Goal: Find specific page/section: Find specific page/section

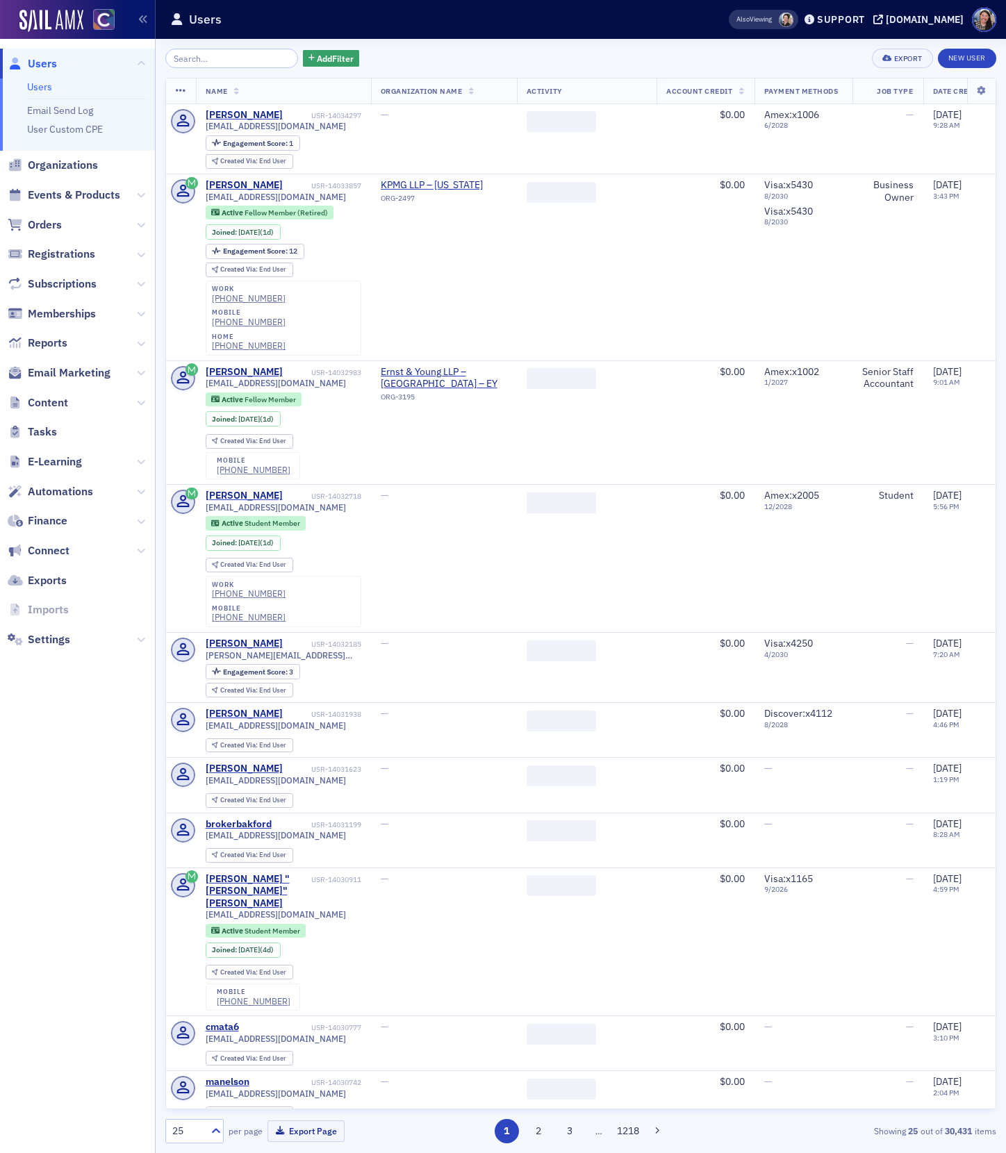
click at [74, 199] on span "Events & Products" at bounding box center [74, 195] width 92 height 15
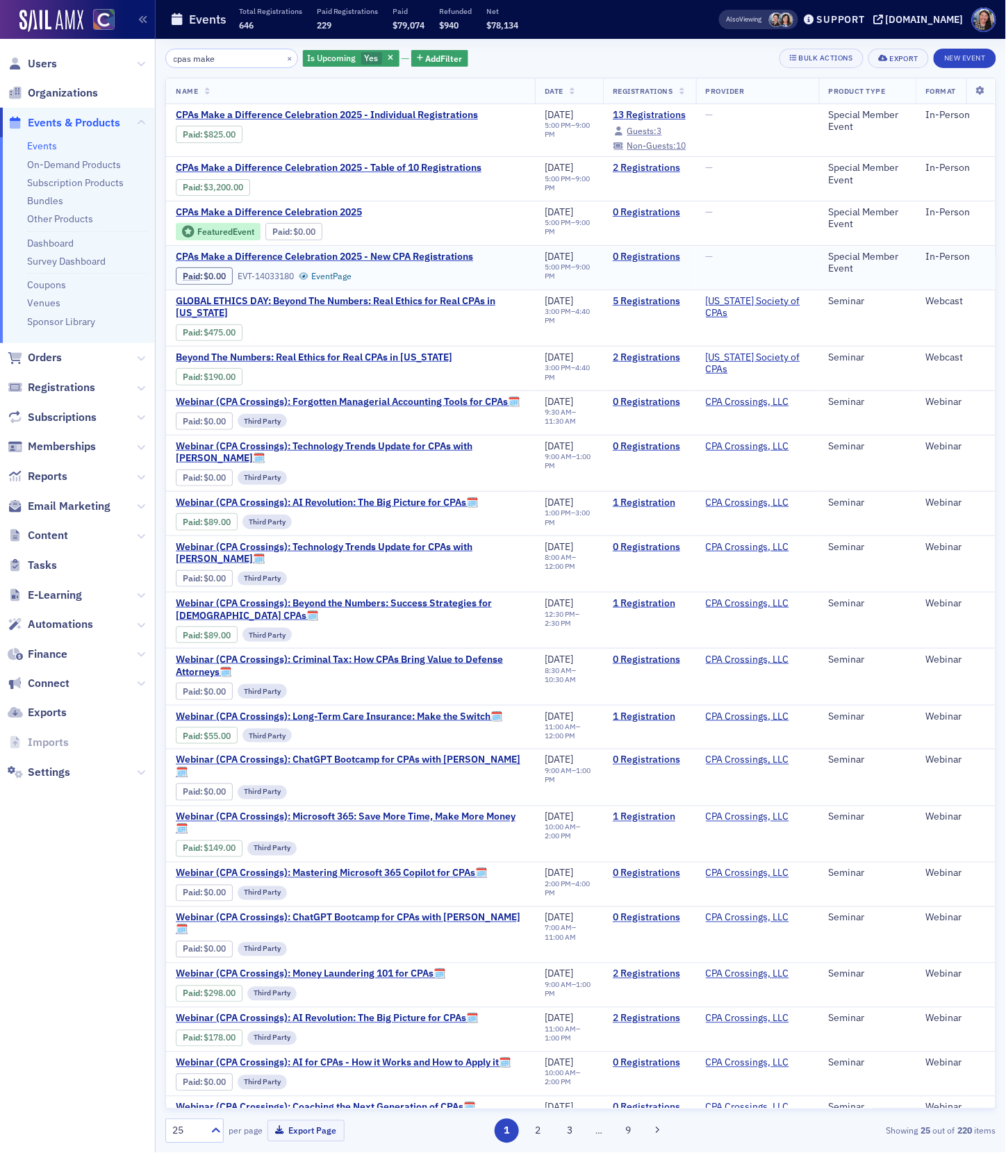
type input "cpas make"
drag, startPoint x: 704, startPoint y: 273, endPoint x: 172, endPoint y: 265, distance: 532.2
click at [172, 265] on tr "CPAs Make a Difference Celebration 2025 - New CPA Registrations Paid : $0.00 EV…" at bounding box center [581, 267] width 830 height 44
click at [769, 259] on div "—" at bounding box center [758, 257] width 104 height 13
